Goal: Communication & Community: Share content

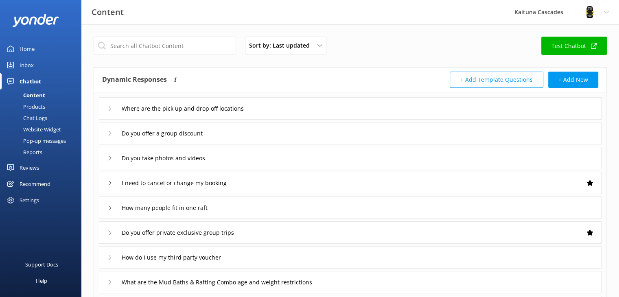
click at [39, 51] on link "Home" at bounding box center [40, 49] width 81 height 16
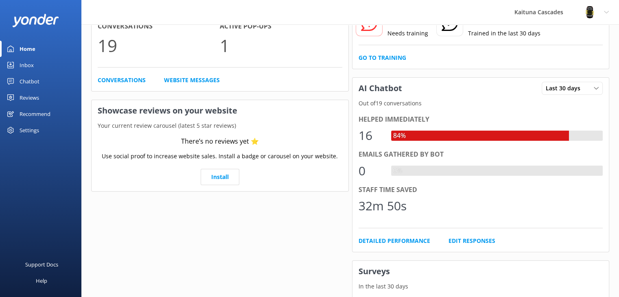
scroll to position [81, 0]
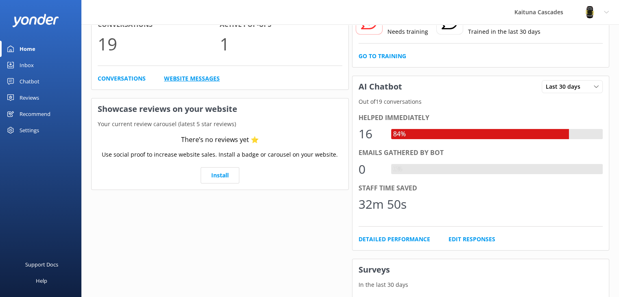
click at [201, 81] on link "Website Messages" at bounding box center [192, 78] width 56 height 9
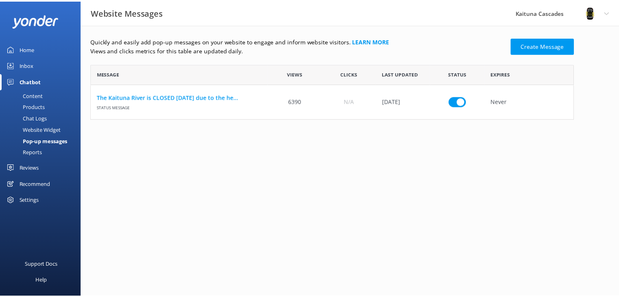
scroll to position [49, 482]
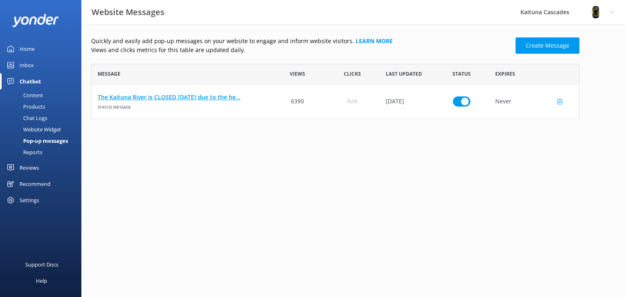
click at [181, 98] on link "The Kaituna River is CLOSED [DATE] due to the he..." at bounding box center [181, 97] width 167 height 9
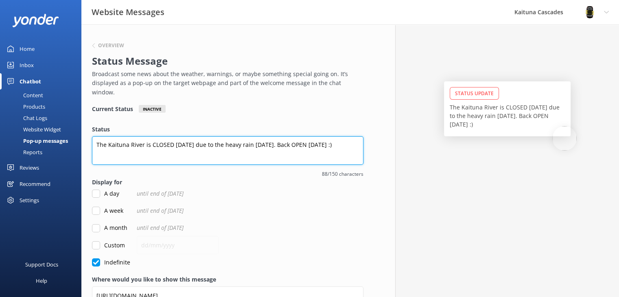
drag, startPoint x: 277, startPoint y: 138, endPoint x: 83, endPoint y: 131, distance: 193.9
click at [84, 132] on div "Overview Status Message Broadcast some news about the weather, warnings, or may…" at bounding box center [227, 183] width 293 height 318
click at [162, 140] on textarea "The Kaituna River is CLOSED [DATE] due to the heavy rain [DATE]. Back OPEN [DAT…" at bounding box center [228, 150] width 272 height 29
click at [161, 136] on textarea "The Kaituna River is CLOSED [DATE] due to the heavy rain [DATE]. Back OPEN [DAT…" at bounding box center [228, 150] width 272 height 29
drag, startPoint x: 161, startPoint y: 145, endPoint x: 160, endPoint y: 140, distance: 5.8
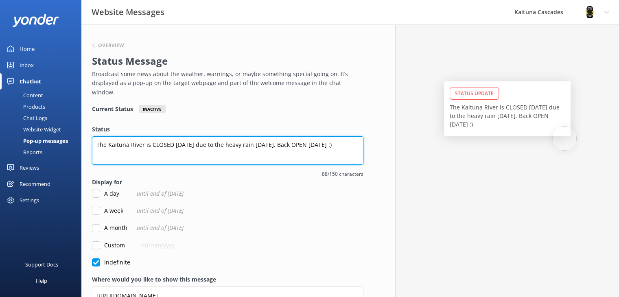
click at [161, 143] on textarea "The Kaituna River is CLOSED [DATE] due to the heavy rain [DATE]. Back OPEN [DAT…" at bounding box center [228, 150] width 272 height 29
click at [160, 136] on textarea "The Kaituna River is CLOSED [DATE] due to the heavy rain [DATE]. Back OPEN [DAT…" at bounding box center [228, 150] width 272 height 29
click at [267, 136] on textarea "The Kaituna River is OPN [DATE] due to the heavy rain [DATE]. Back OPEN [DATE] …" at bounding box center [228, 150] width 272 height 29
drag, startPoint x: 332, startPoint y: 136, endPoint x: 164, endPoint y: 135, distance: 168.6
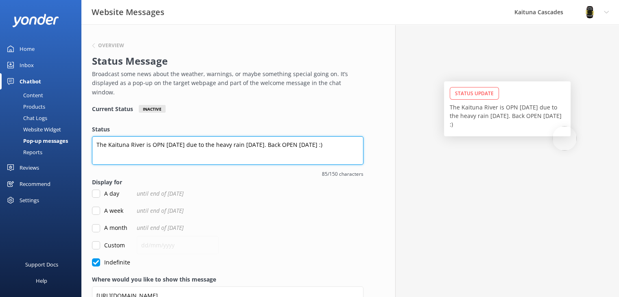
click at [164, 136] on textarea "The Kaituna River is OPN [DATE] due to the heavy rain [DATE]. Back OPEN [DATE] …" at bounding box center [228, 150] width 272 height 29
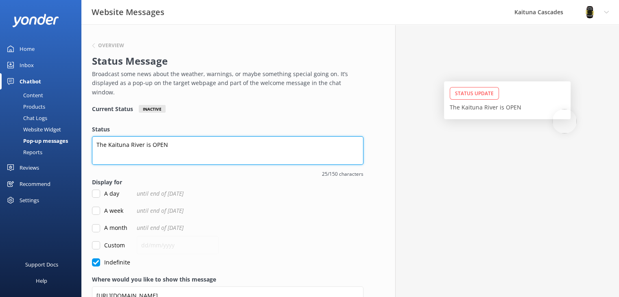
scroll to position [36, 0]
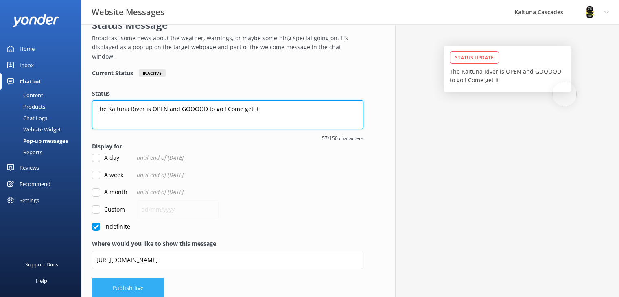
type textarea "The Kaituna River is OPEN and GOOOOD to go ! Come get it"
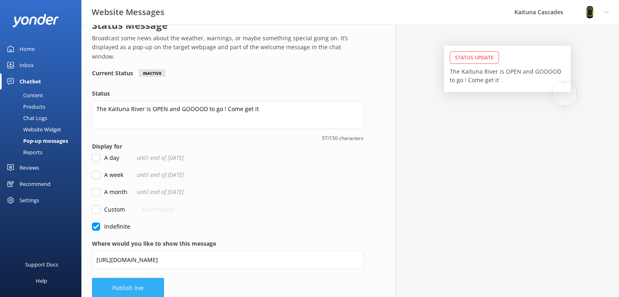
click at [127, 278] on button "Publish live" at bounding box center [128, 288] width 72 height 20
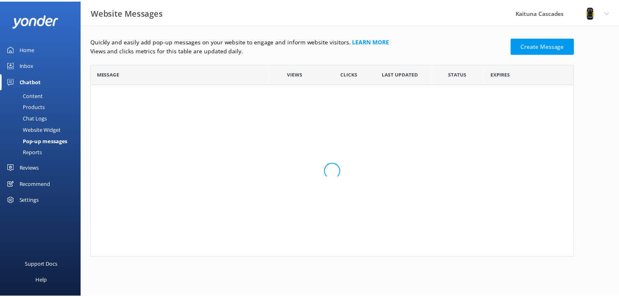
scroll to position [49, 482]
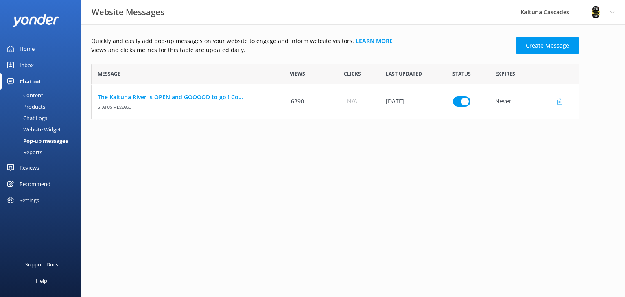
click at [134, 93] on link "The Kaituna River is OPEN and GOOOOD to go ! Co..." at bounding box center [181, 97] width 167 height 9
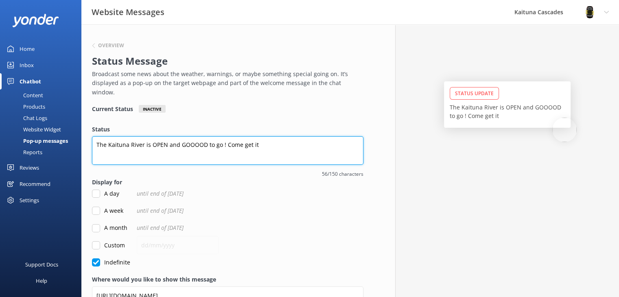
click at [222, 136] on textarea "The Kaituna River is OPEN and GOOOOD to go ! Come get it" at bounding box center [228, 150] width 272 height 29
click at [292, 144] on textarea "The Kaituna River is OPEN and GOOOOD to go! Come get it" at bounding box center [228, 150] width 272 height 29
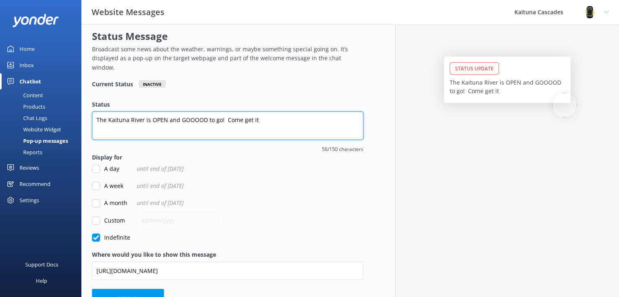
scroll to position [36, 0]
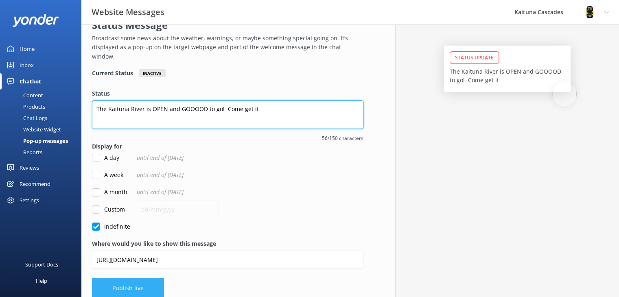
type textarea "The Kaituna River is OPEN and GOOOOD to go! Come get it"
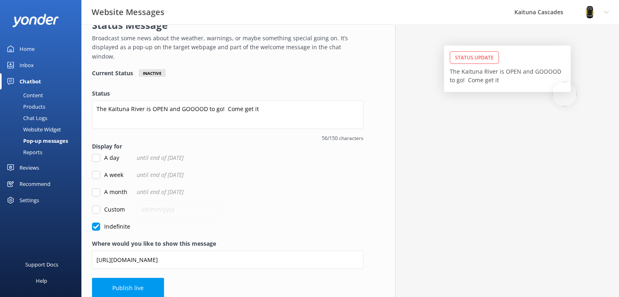
drag, startPoint x: 140, startPoint y: 281, endPoint x: 153, endPoint y: 263, distance: 21.8
click at [140, 280] on button "Publish live" at bounding box center [128, 288] width 72 height 20
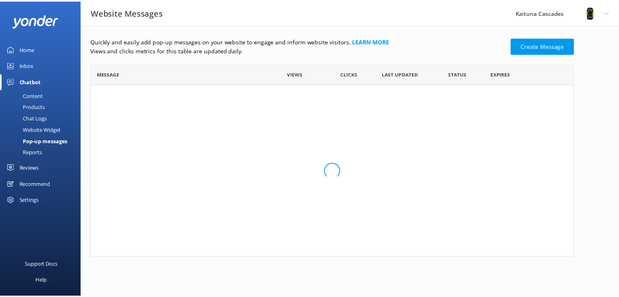
scroll to position [49, 482]
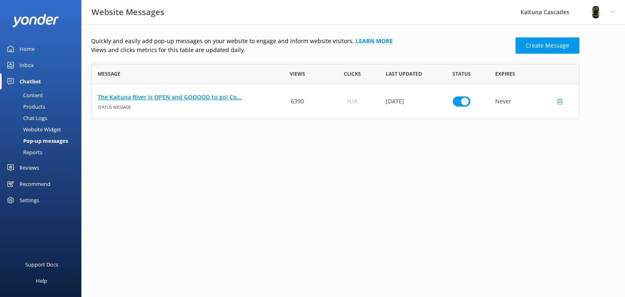
click at [159, 97] on link "The Kaituna River is OPEN and GOOOOD to go! Co..." at bounding box center [181, 97] width 167 height 9
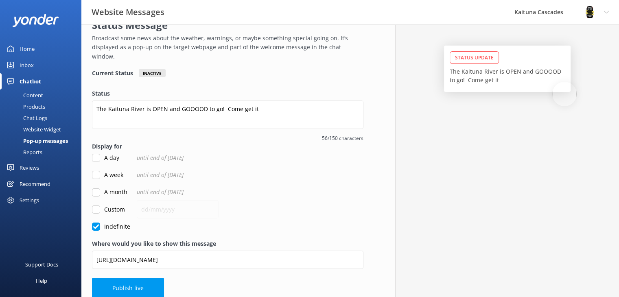
scroll to position [36, 0]
click at [126, 278] on button "Publish live" at bounding box center [128, 288] width 72 height 20
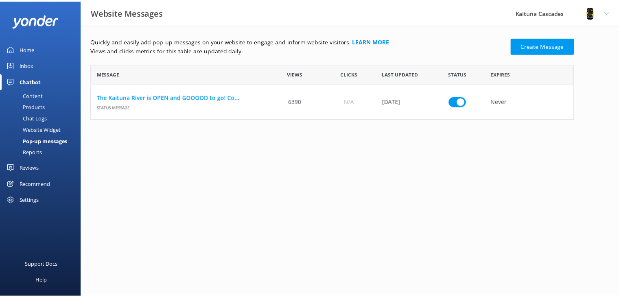
scroll to position [49, 482]
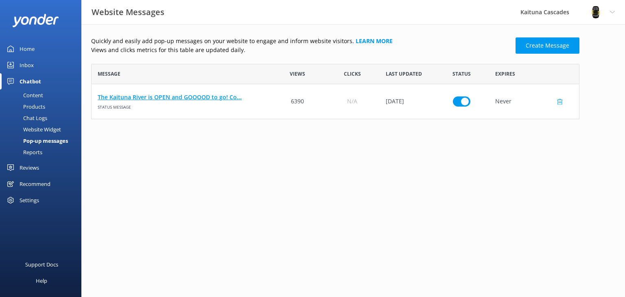
click at [203, 96] on link "The Kaituna River is OPEN and GOOOOD to go! Co..." at bounding box center [181, 97] width 167 height 9
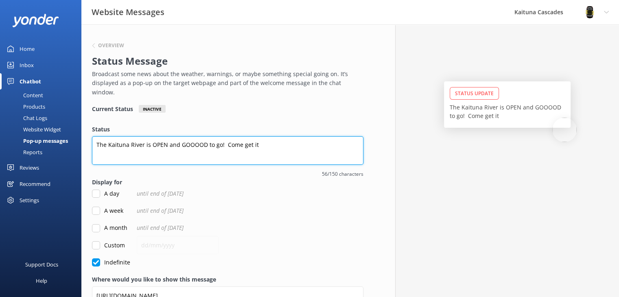
drag, startPoint x: 261, startPoint y: 137, endPoint x: 218, endPoint y: 137, distance: 42.3
click at [218, 137] on textarea "The Kaituna River is OPEN and GOOOOD to go! Come get it" at bounding box center [228, 150] width 272 height 29
click at [204, 136] on textarea "The Kaituna River is OPEN and GOOOOD to go" at bounding box center [228, 150] width 272 height 29
click at [220, 136] on textarea "The Kaituna River is OPEN and GOOD to go" at bounding box center [228, 150] width 272 height 29
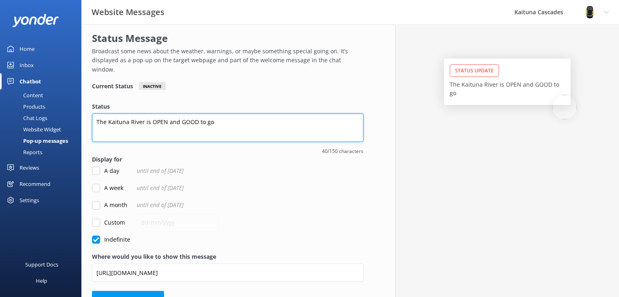
scroll to position [36, 0]
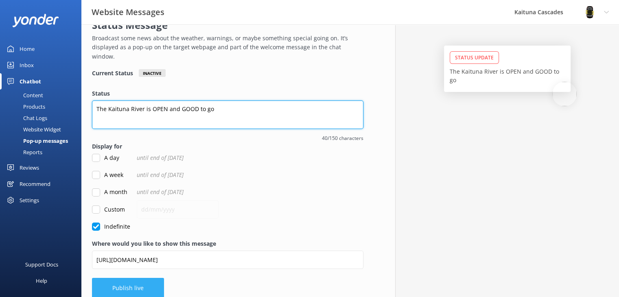
type textarea "The Kaituna River is OPEN and GOOD to go"
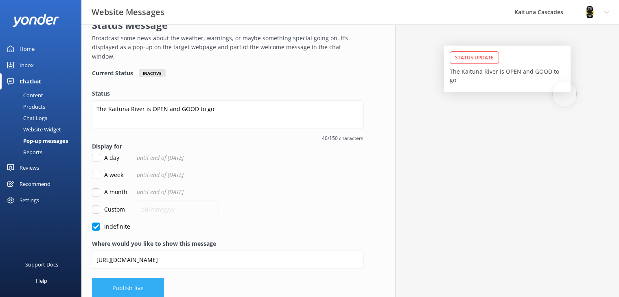
click at [125, 278] on button "Publish live" at bounding box center [128, 288] width 72 height 20
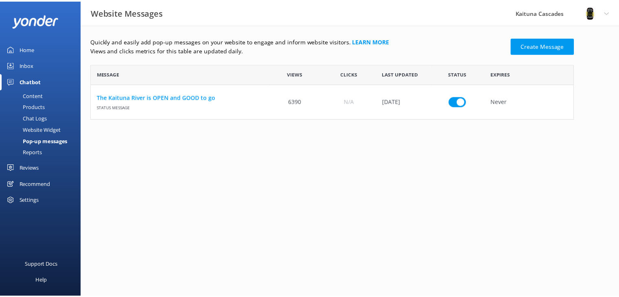
scroll to position [49, 482]
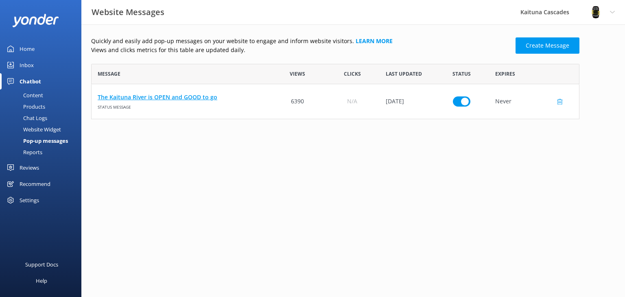
click at [180, 98] on link "The Kaituna River is OPEN and GOOD to go" at bounding box center [181, 97] width 167 height 9
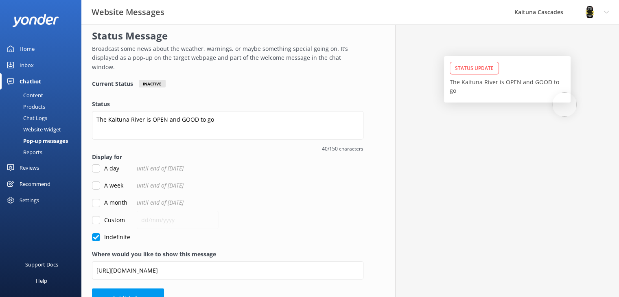
scroll to position [36, 0]
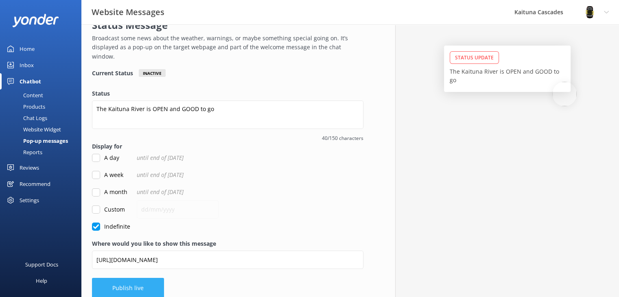
click at [131, 284] on button "Publish live" at bounding box center [128, 288] width 72 height 20
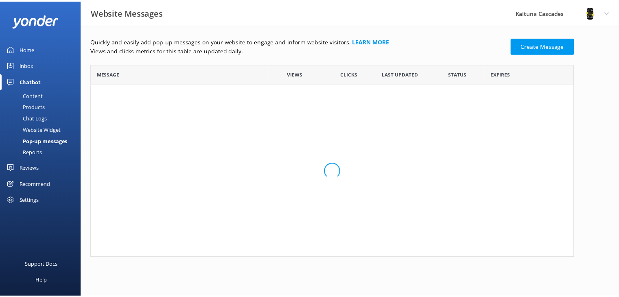
scroll to position [49, 482]
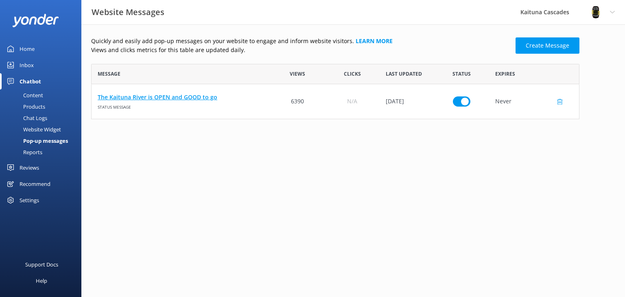
click at [143, 97] on link "The Kaituna River is OPEN and GOOD to go" at bounding box center [181, 97] width 167 height 9
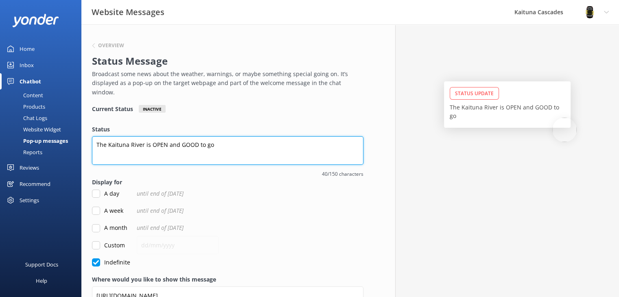
click at [229, 138] on textarea "The Kaituna River is OPEN and GOOD to go" at bounding box center [228, 150] width 272 height 29
click at [183, 136] on textarea "The Kaituna River is OPEN and Conditions are prime & epic" at bounding box center [228, 150] width 272 height 29
click at [298, 136] on textarea "The Kaituna River is OPEN and the conditions are prime & epic" at bounding box center [228, 150] width 272 height 29
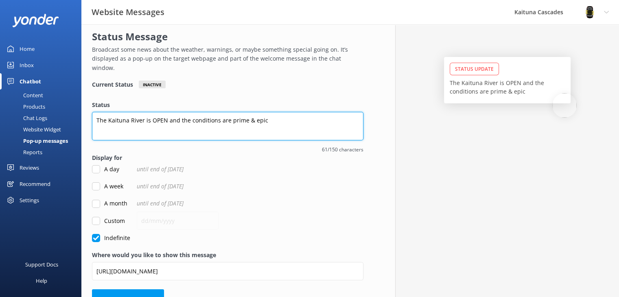
scroll to position [36, 0]
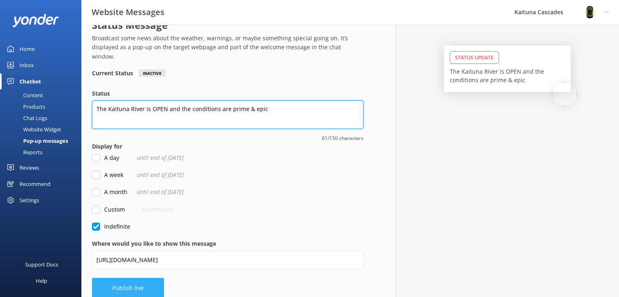
type textarea "The Kaituna River is OPEN and the conditions are prime & epic"
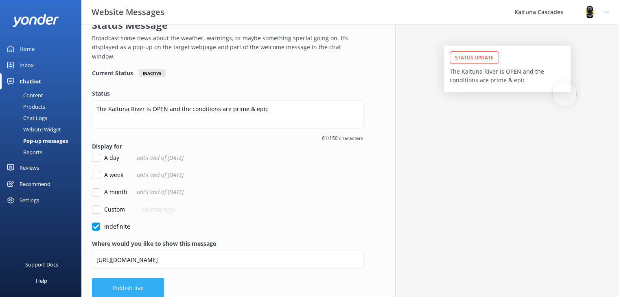
click at [115, 278] on button "Publish live" at bounding box center [128, 288] width 72 height 20
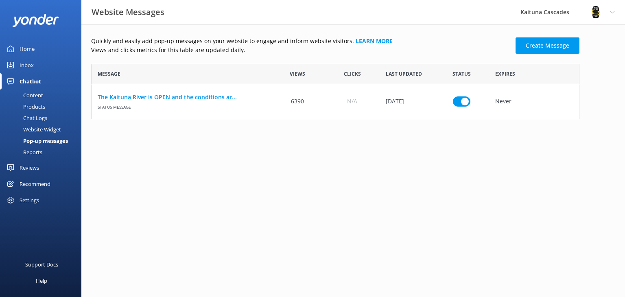
scroll to position [49, 482]
